Goal: Task Accomplishment & Management: Use online tool/utility

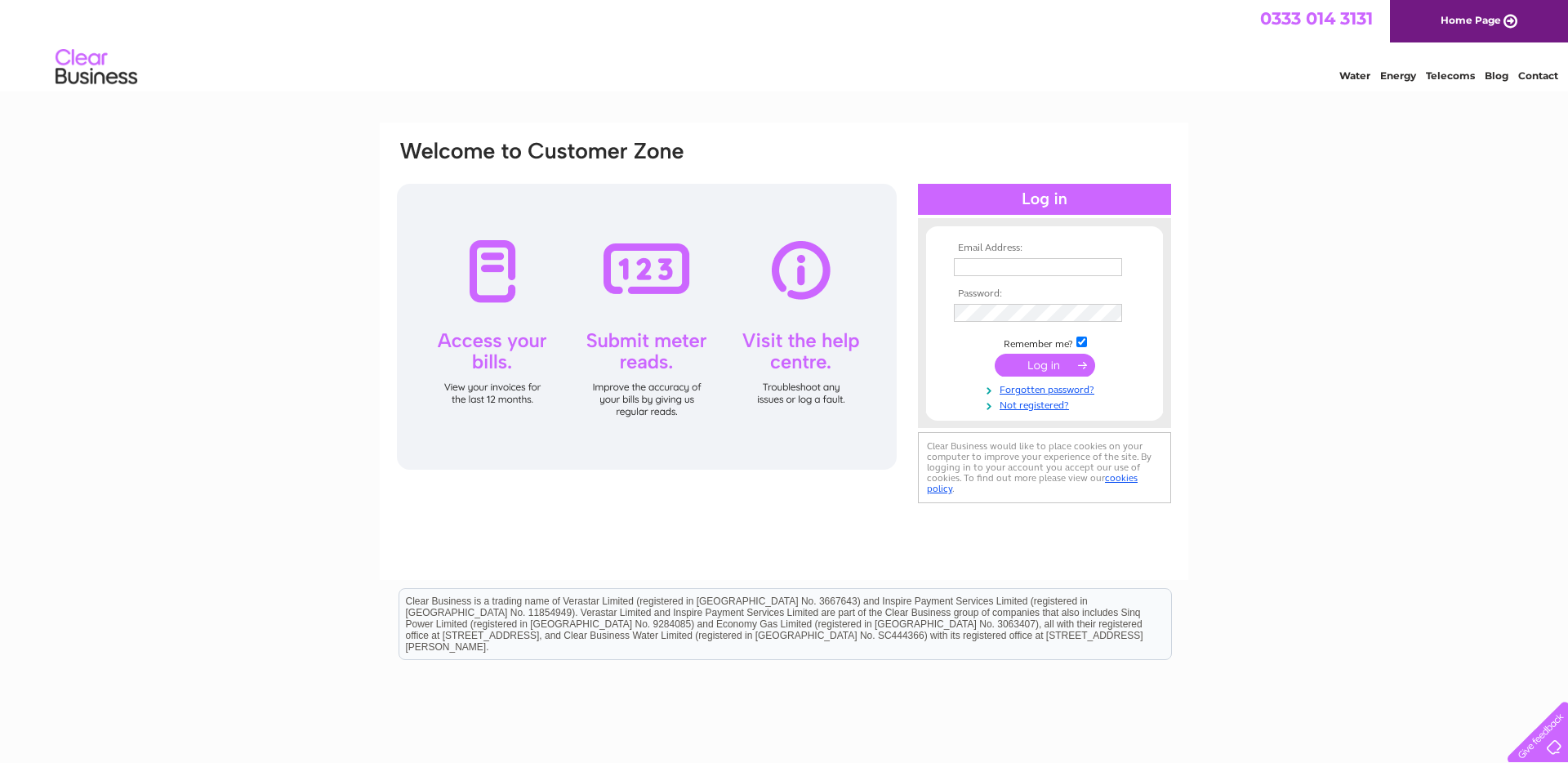
type input "Tracy.bullock@coverworld.co.uk"
click at [1054, 372] on input "submit" at bounding box center [1046, 365] width 101 height 22
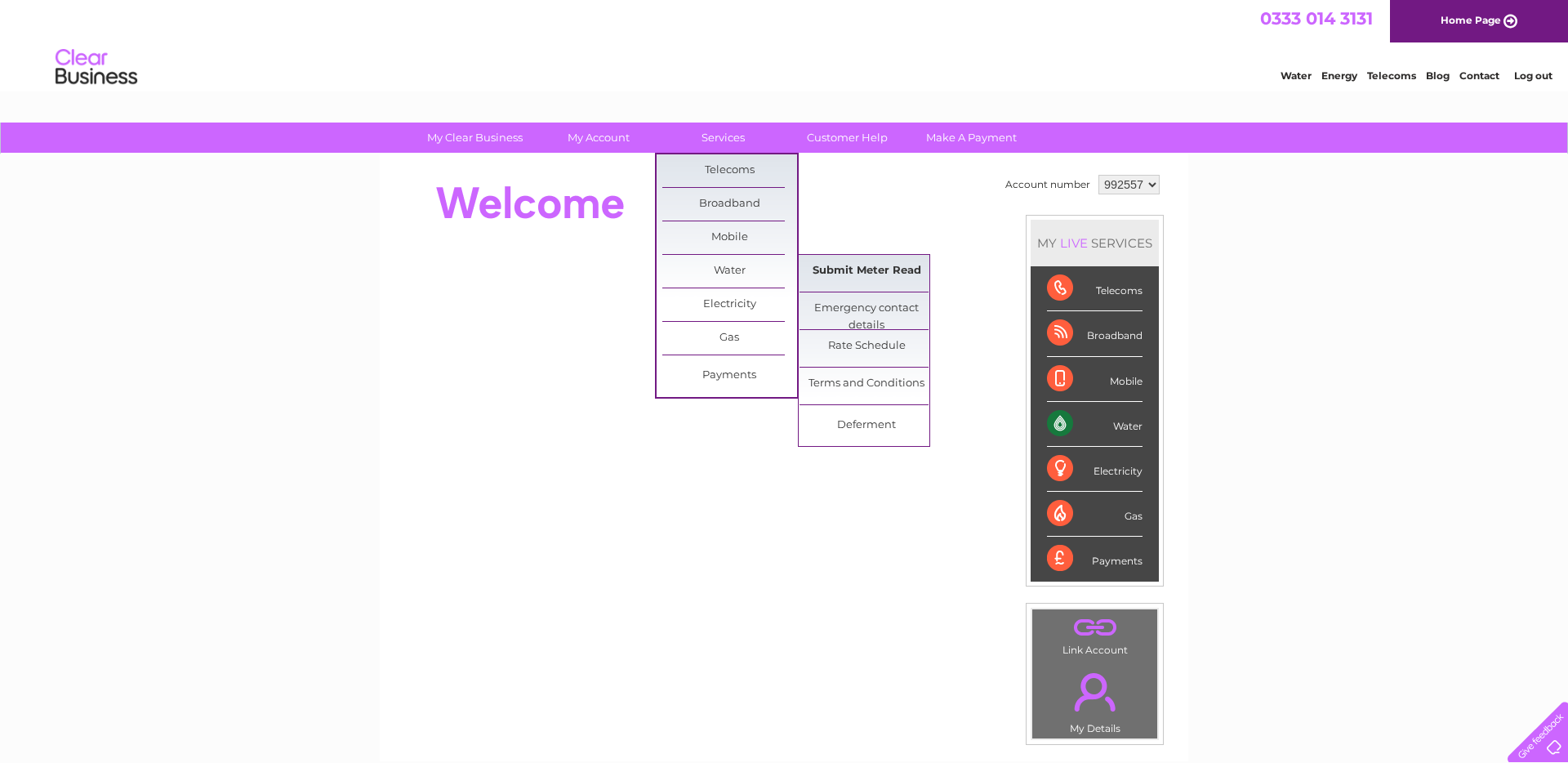
click at [841, 263] on link "Submit Meter Read" at bounding box center [867, 271] width 135 height 33
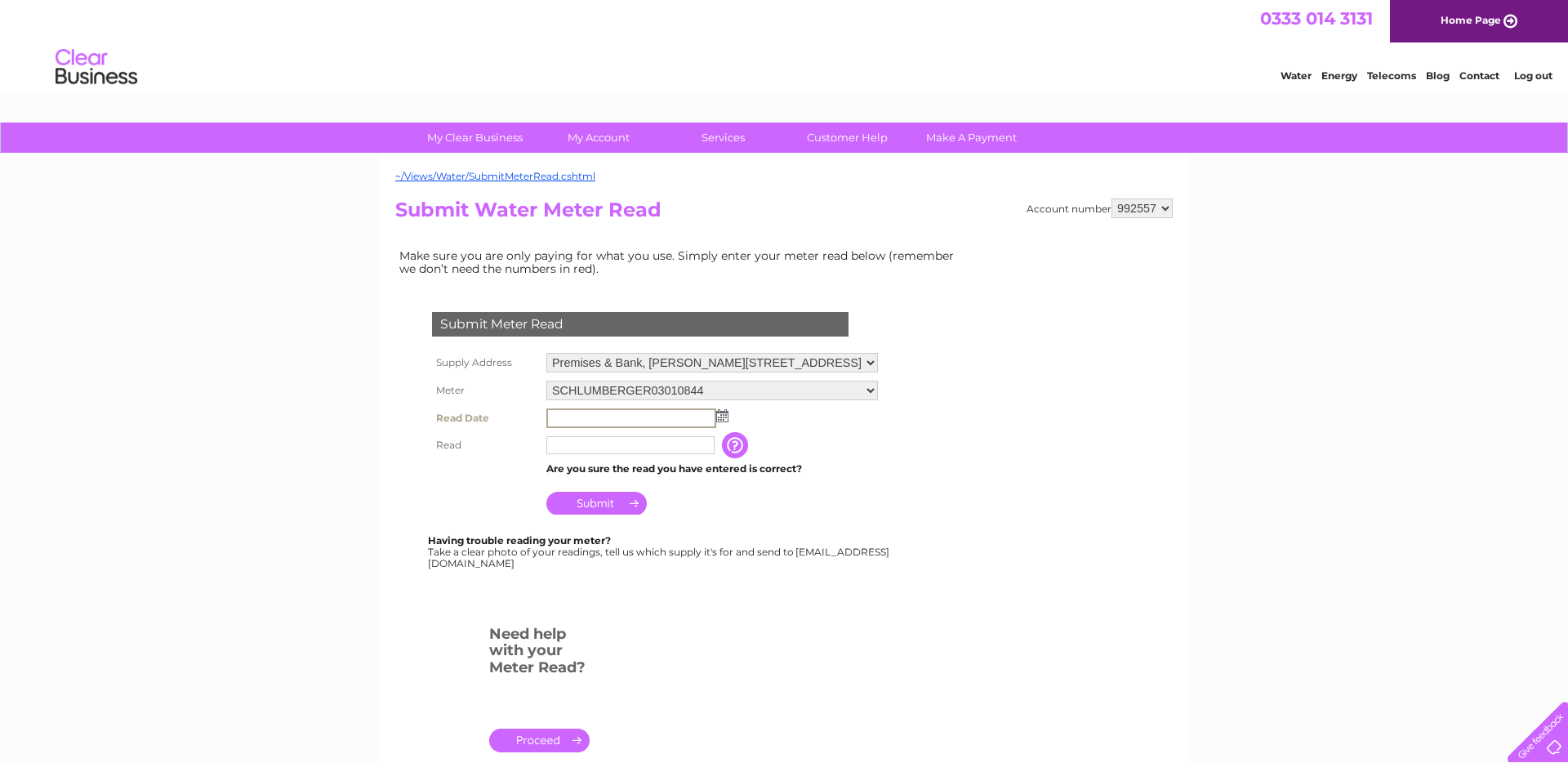
click at [567, 423] on input "text" at bounding box center [632, 418] width 170 height 20
click at [598, 450] on input "text" at bounding box center [632, 444] width 170 height 20
click at [602, 426] on td at bounding box center [712, 418] width 340 height 26
click at [728, 417] on td at bounding box center [712, 418] width 340 height 26
click at [720, 416] on img at bounding box center [720, 415] width 12 height 13
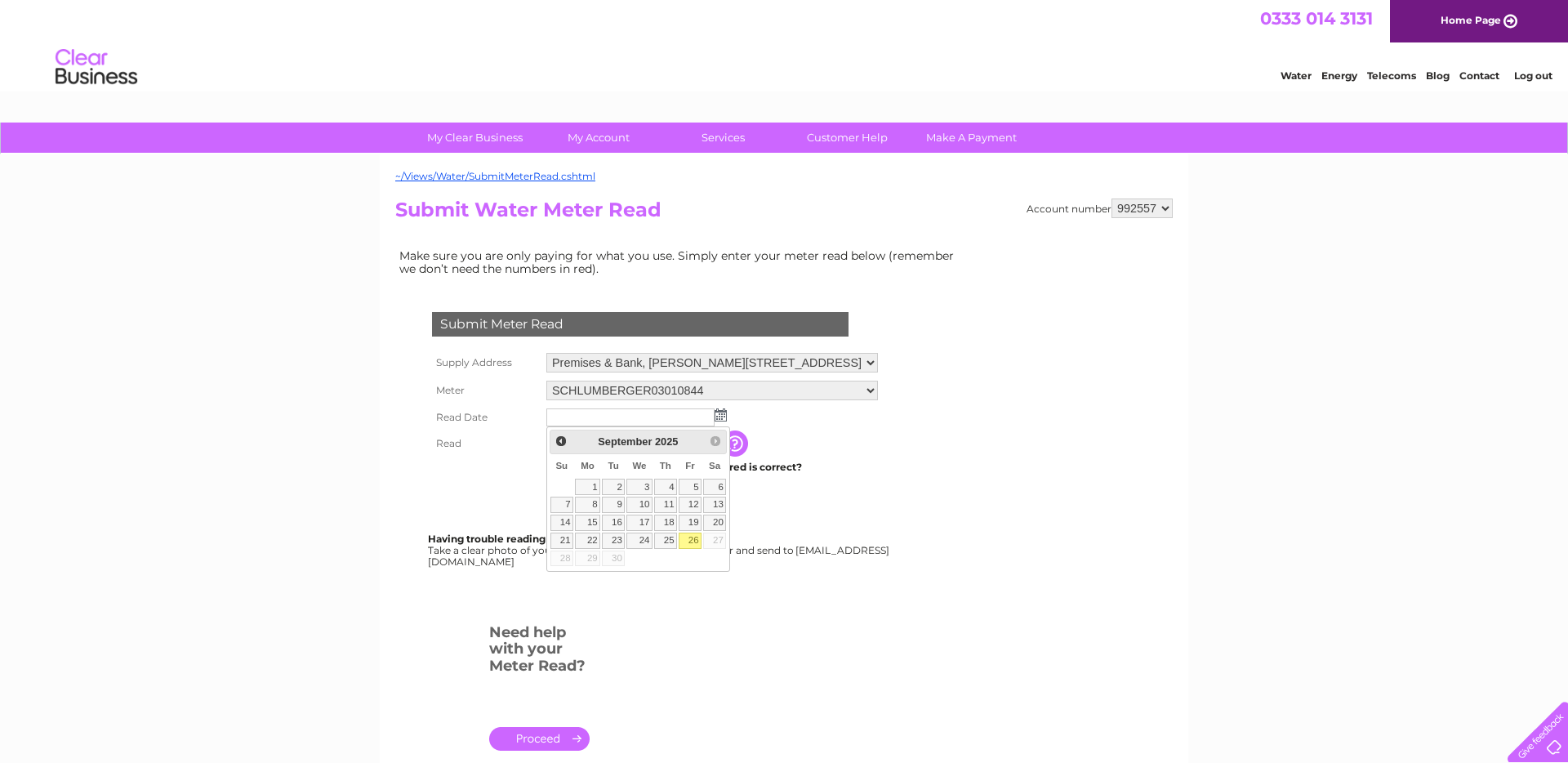
drag, startPoint x: 686, startPoint y: 537, endPoint x: 670, endPoint y: 532, distance: 16.8
click at [685, 537] on link "26" at bounding box center [690, 540] width 22 height 16
type input "[DATE]"
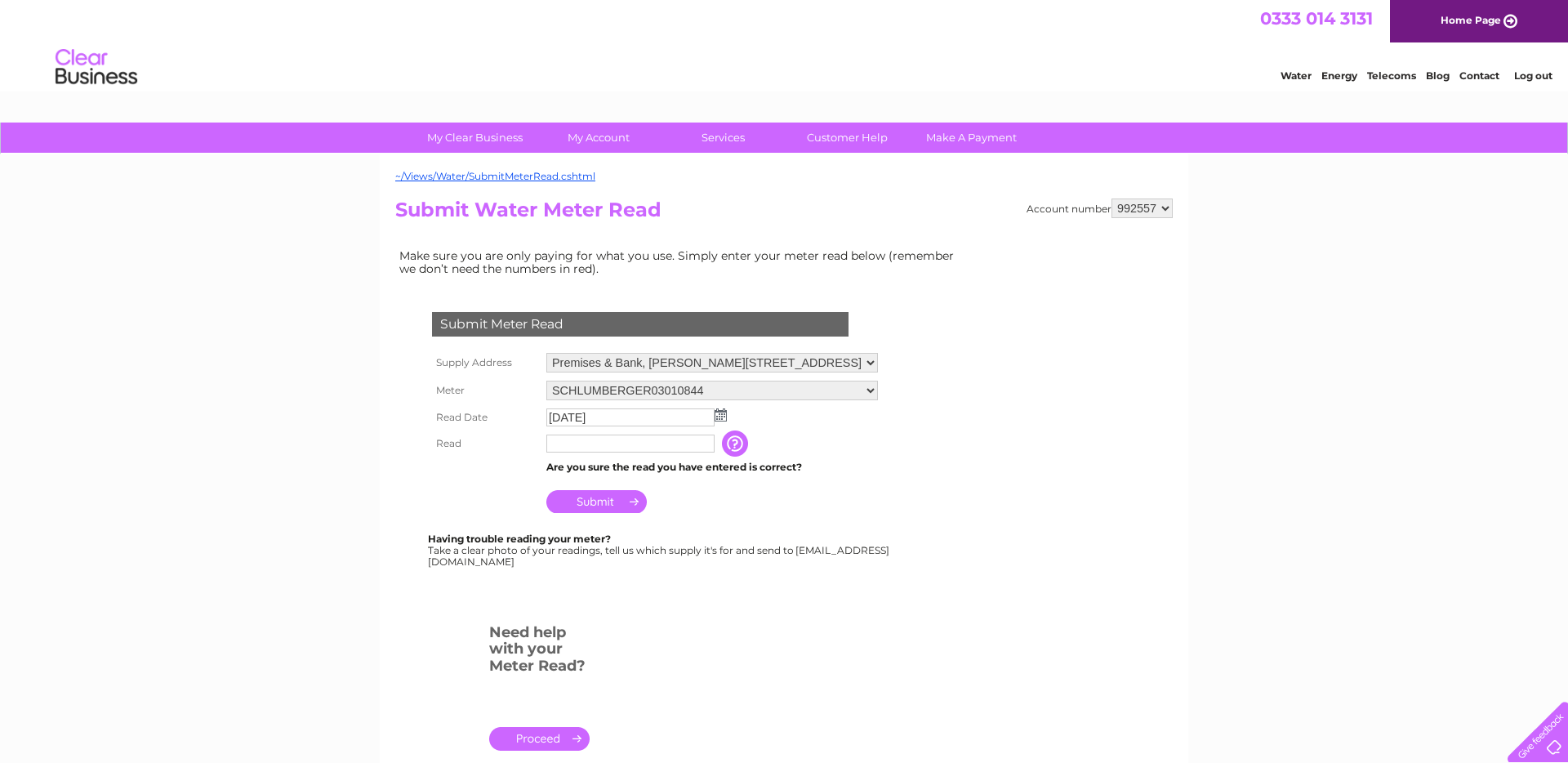
click at [600, 439] on input "text" at bounding box center [631, 443] width 168 height 18
click at [591, 509] on input "Submit" at bounding box center [597, 501] width 101 height 22
click at [611, 443] on input "64634" at bounding box center [632, 444] width 170 height 20
click at [605, 500] on input "Submit" at bounding box center [597, 503] width 101 height 22
drag, startPoint x: 607, startPoint y: 442, endPoint x: 535, endPoint y: 442, distance: 72.0
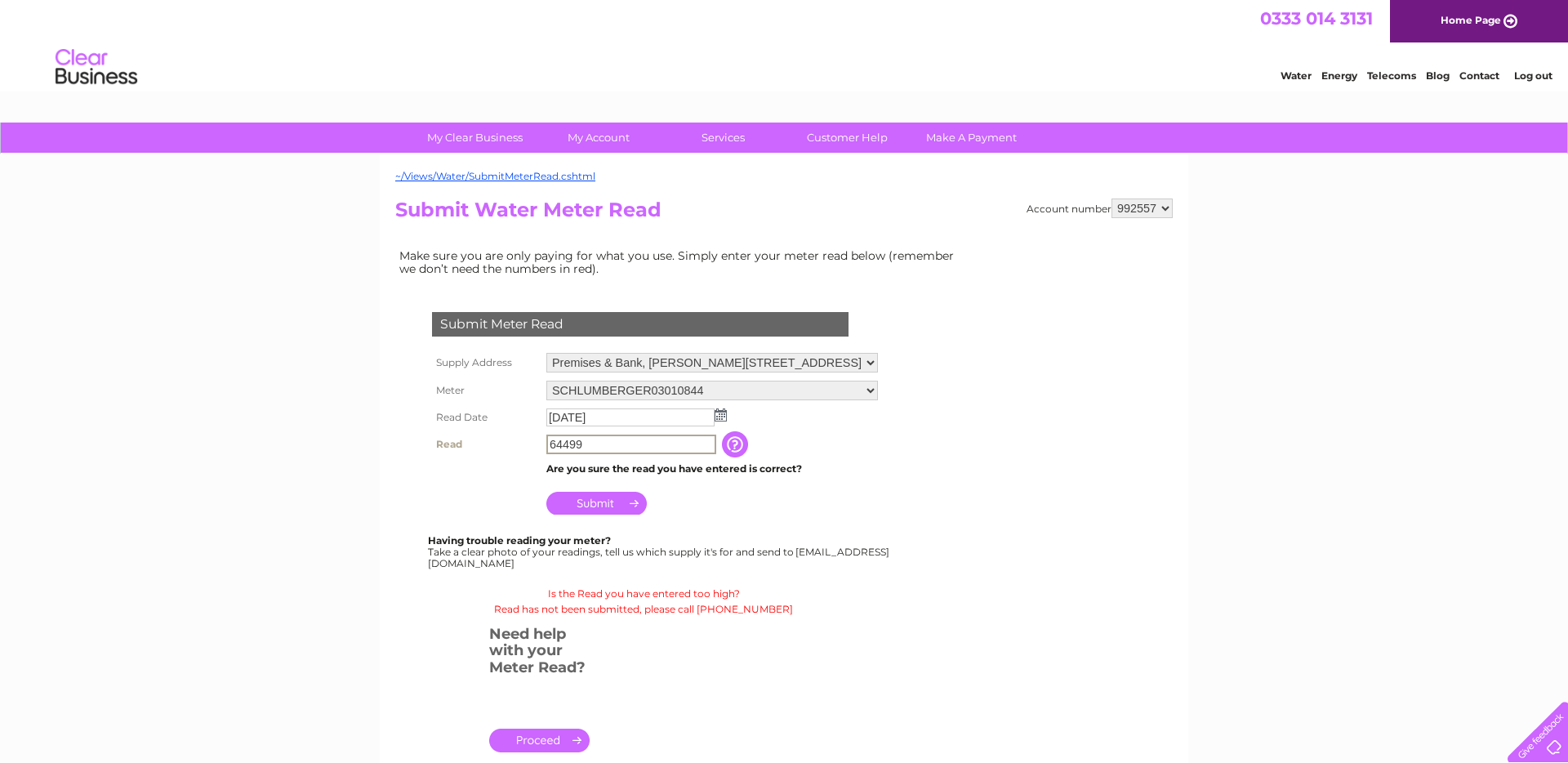
click at [535, 442] on tr "Read 64499 The reading you have just taken from your water meter. Our records i…" at bounding box center [655, 445] width 454 height 28
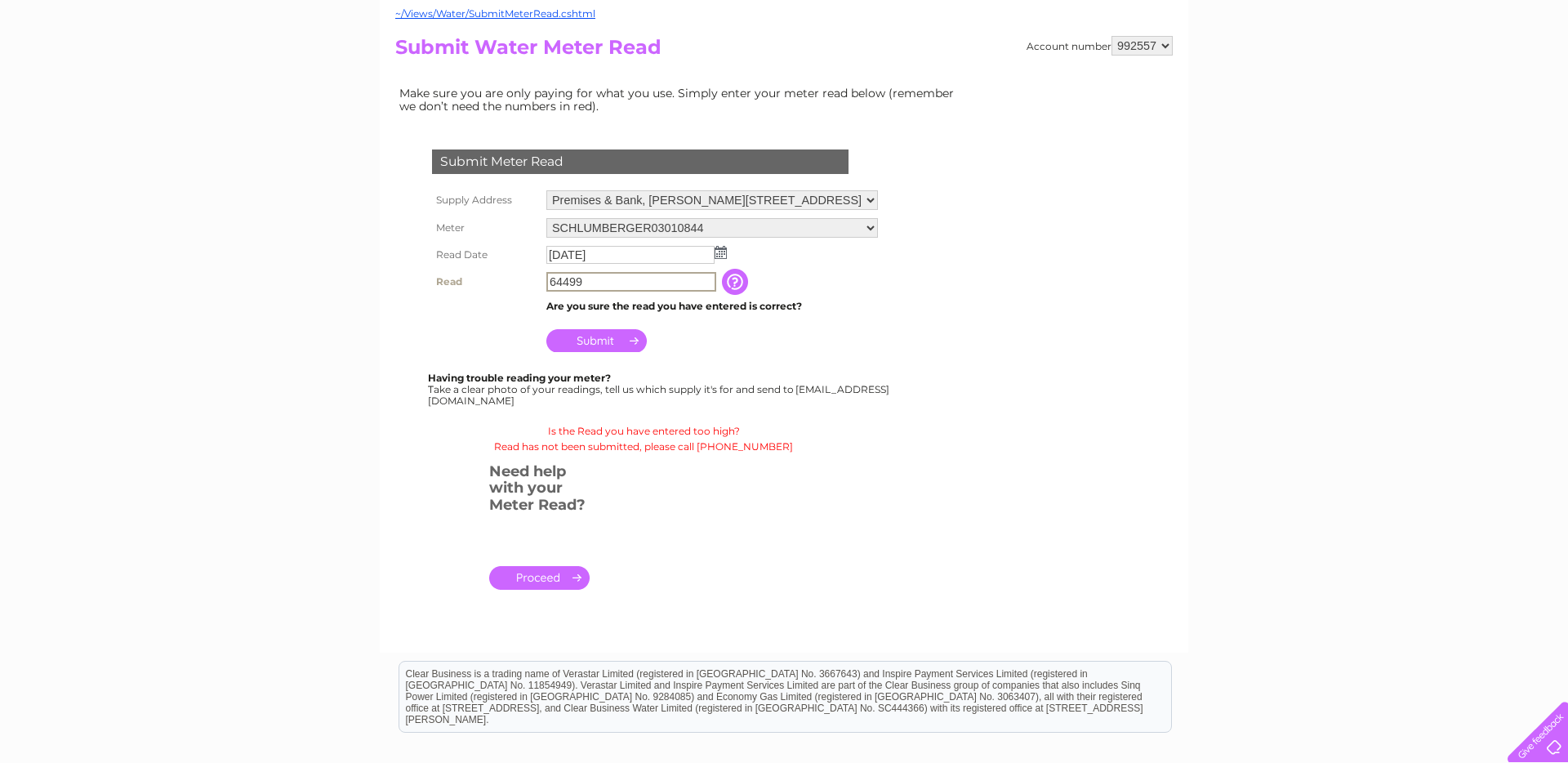
scroll to position [171, 0]
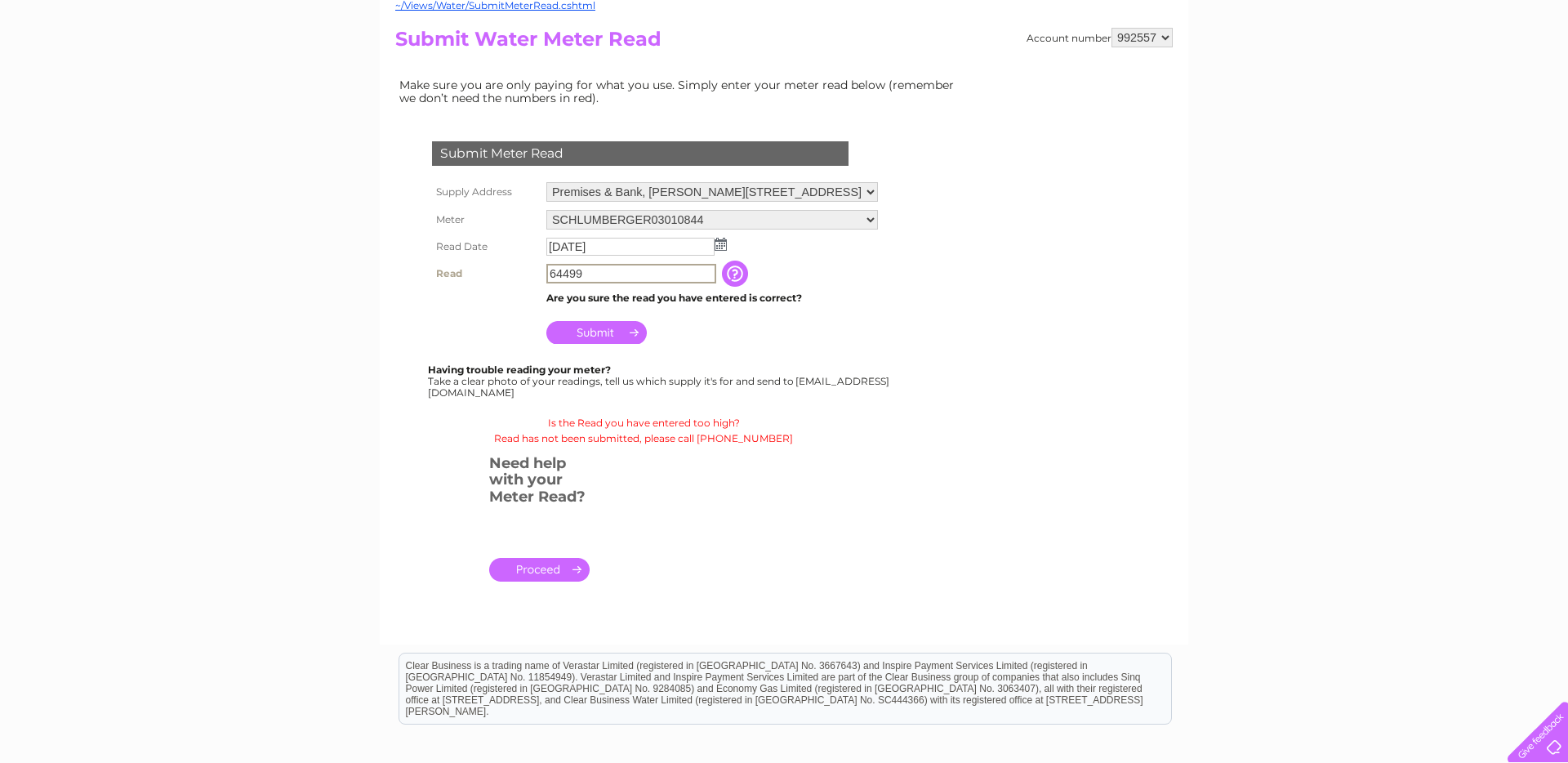
click at [577, 335] on input "Submit" at bounding box center [597, 333] width 101 height 22
click at [602, 277] on input "64499" at bounding box center [632, 273] width 170 height 20
drag, startPoint x: 561, startPoint y: 274, endPoint x: 528, endPoint y: 273, distance: 33.0
click at [528, 273] on tr "Read 64499 The reading you have just taken from your water meter. Our records i…" at bounding box center [655, 274] width 454 height 28
click at [743, 273] on input "button" at bounding box center [736, 274] width 29 height 26
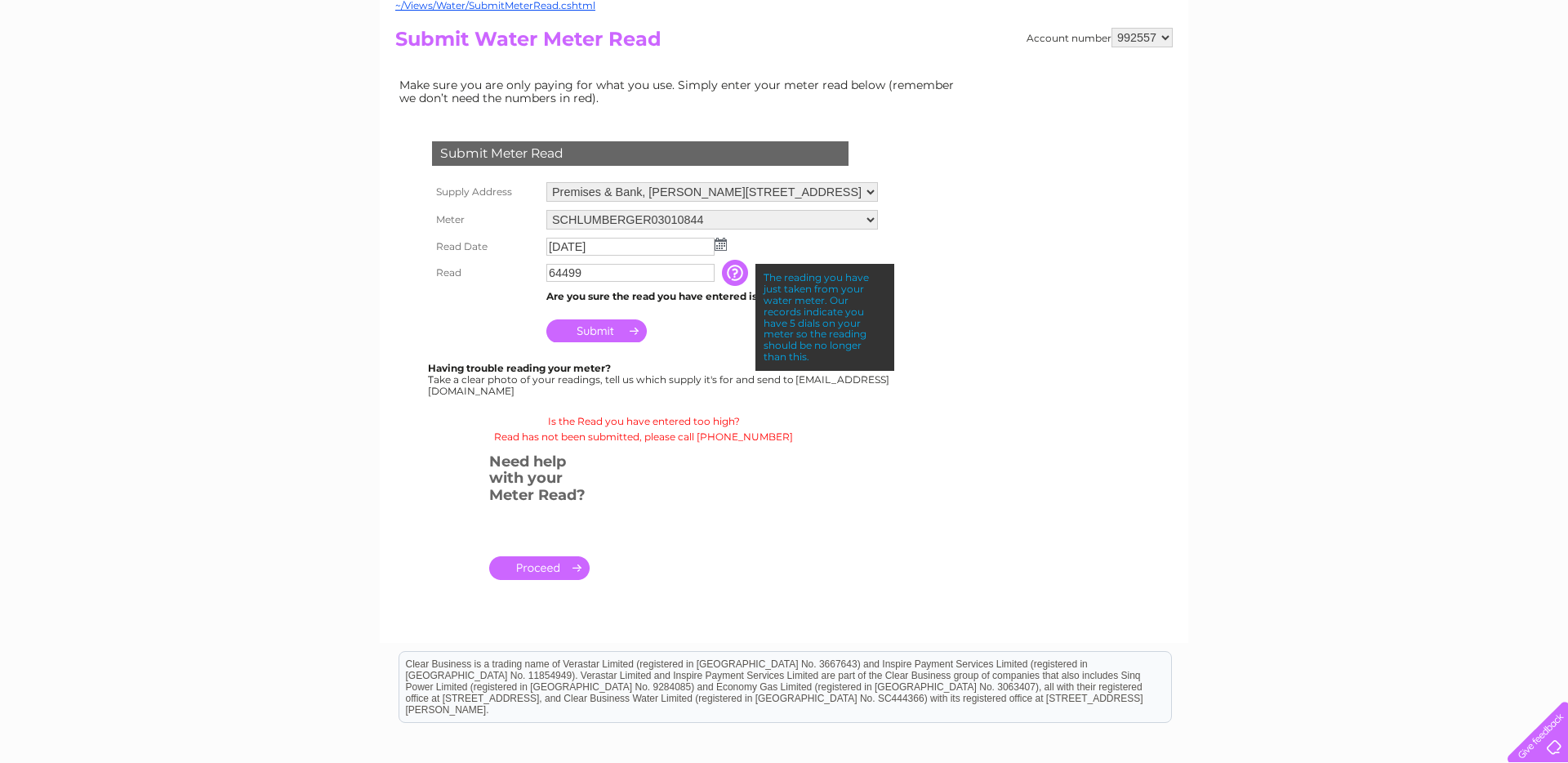
click at [719, 301] on td "Are you sure the read you have entered is correct?" at bounding box center [712, 296] width 340 height 22
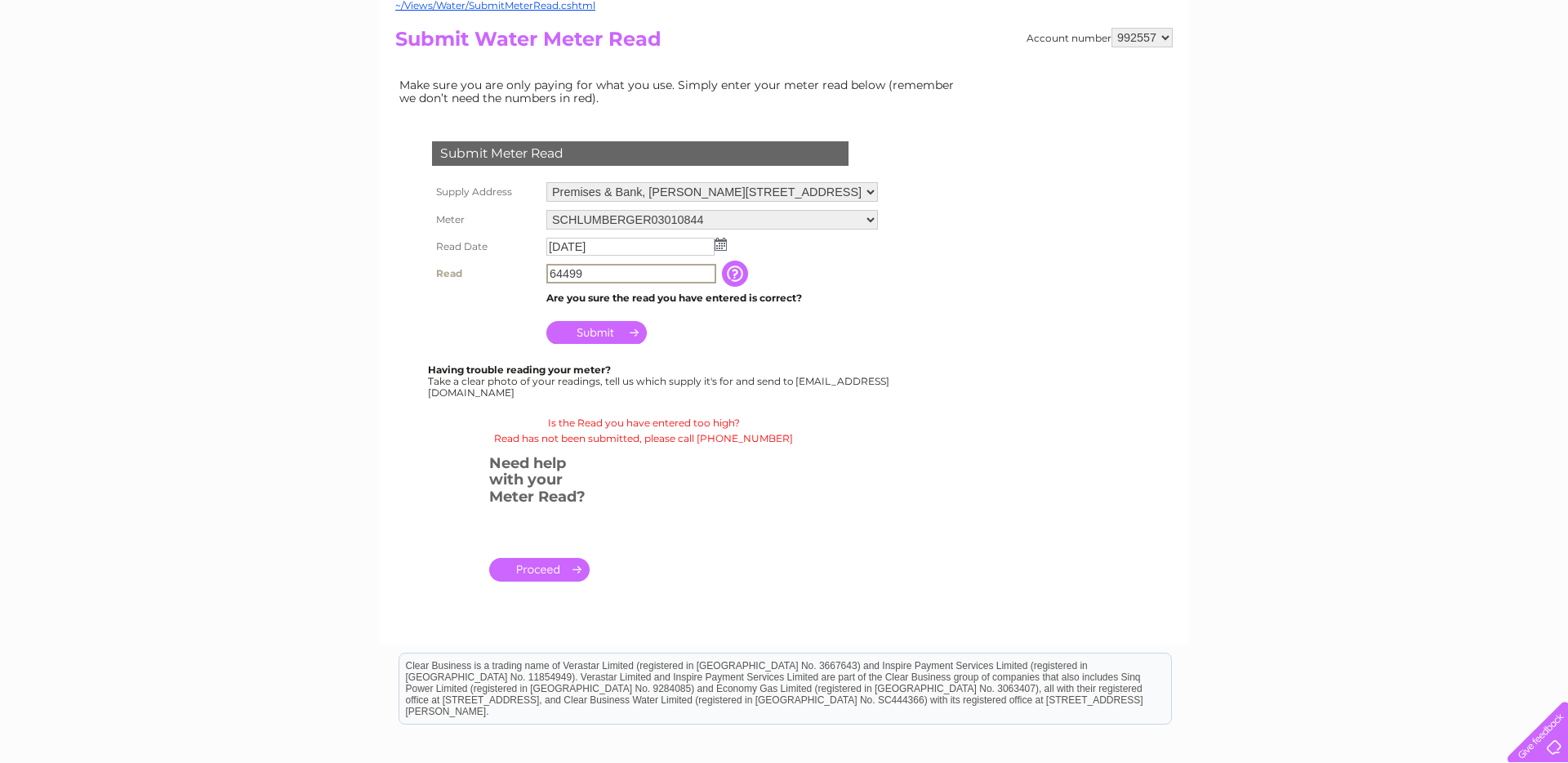
drag, startPoint x: 633, startPoint y: 273, endPoint x: 495, endPoint y: 269, distance: 138.1
click at [494, 269] on tr "Read 64499 The reading you have just taken from your water meter. Our records i…" at bounding box center [655, 274] width 454 height 28
type input "64450"
click at [607, 328] on input "Submit" at bounding box center [597, 333] width 101 height 22
